Goal: Task Accomplishment & Management: Use online tool/utility

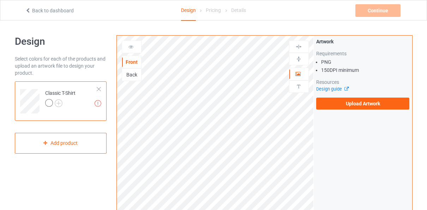
click at [74, 42] on h1 "Design" at bounding box center [61, 41] width 92 height 13
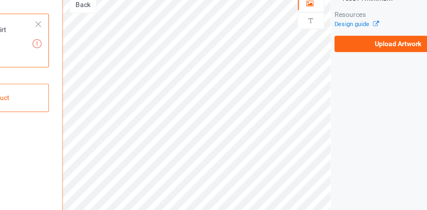
scroll to position [44, 0]
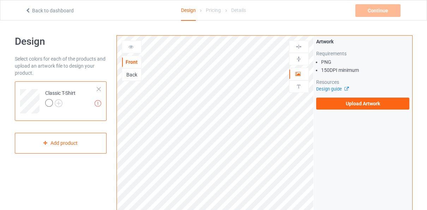
click at [88, 144] on div "Add product" at bounding box center [61, 143] width 92 height 21
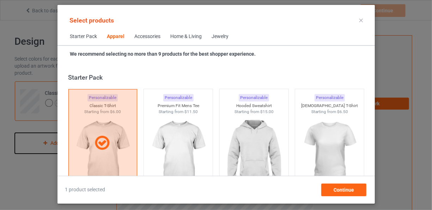
scroll to position [263, 0]
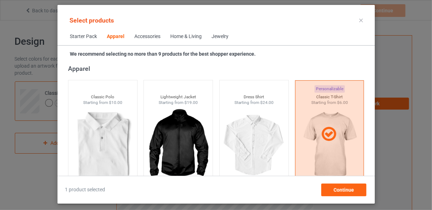
click at [37, 167] on div "Select products Starter Pack Apparel Accessories Home & Living Jewelry We recom…" at bounding box center [216, 105] width 432 height 210
click at [38, 167] on div "Select products Starter Pack Apparel Accessories Home & Living Jewelry We recom…" at bounding box center [216, 105] width 432 height 210
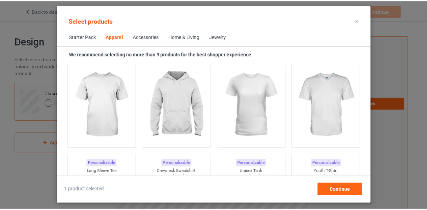
scroll to position [432, 0]
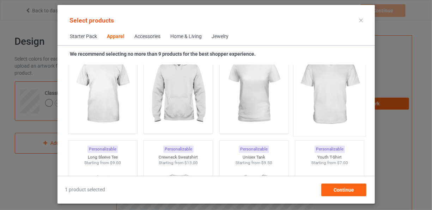
click at [312, 109] on img at bounding box center [329, 91] width 66 height 83
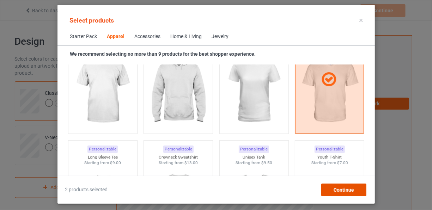
click at [347, 191] on span "Continue" at bounding box center [343, 190] width 20 height 6
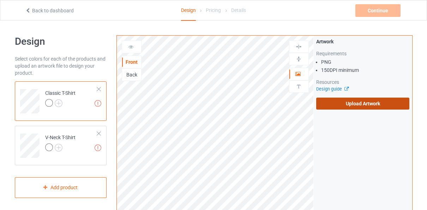
click at [360, 105] on label "Upload Artwork" at bounding box center [362, 104] width 93 height 12
click at [0, 0] on input "Upload Artwork" at bounding box center [0, 0] width 0 height 0
